Goal: Task Accomplishment & Management: Use online tool/utility

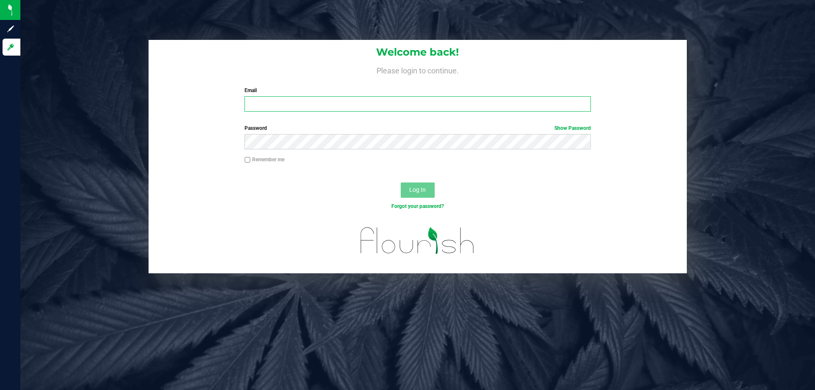
click at [265, 100] on input "Email" at bounding box center [418, 103] width 346 height 15
type input "manderson@liveparallel.com"
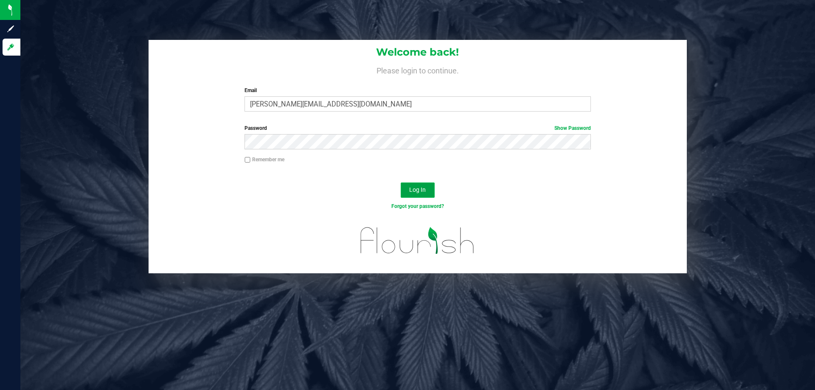
click at [418, 188] on span "Log In" at bounding box center [417, 189] width 17 height 7
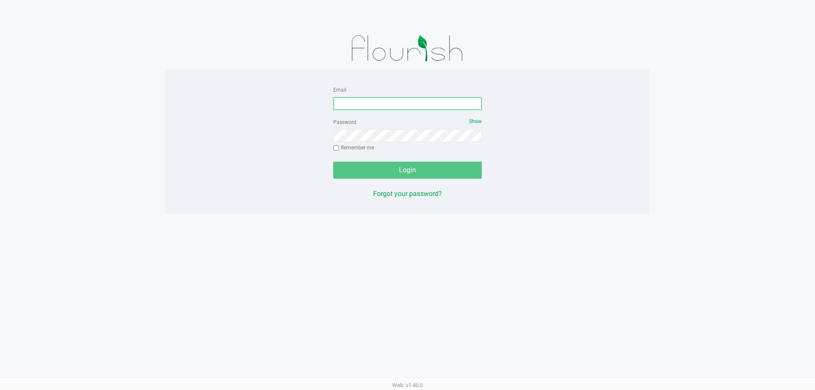
click at [341, 105] on input "Email" at bounding box center [407, 103] width 149 height 13
type input "manderson@liveparallel.com"
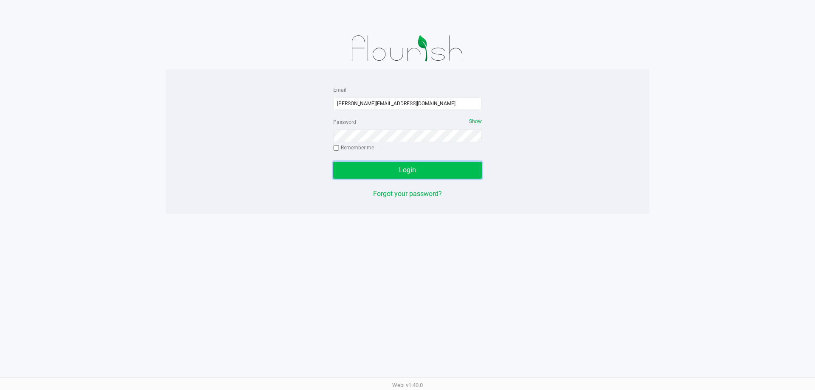
click at [360, 169] on button "Login" at bounding box center [407, 170] width 149 height 17
